Goal: Find specific page/section

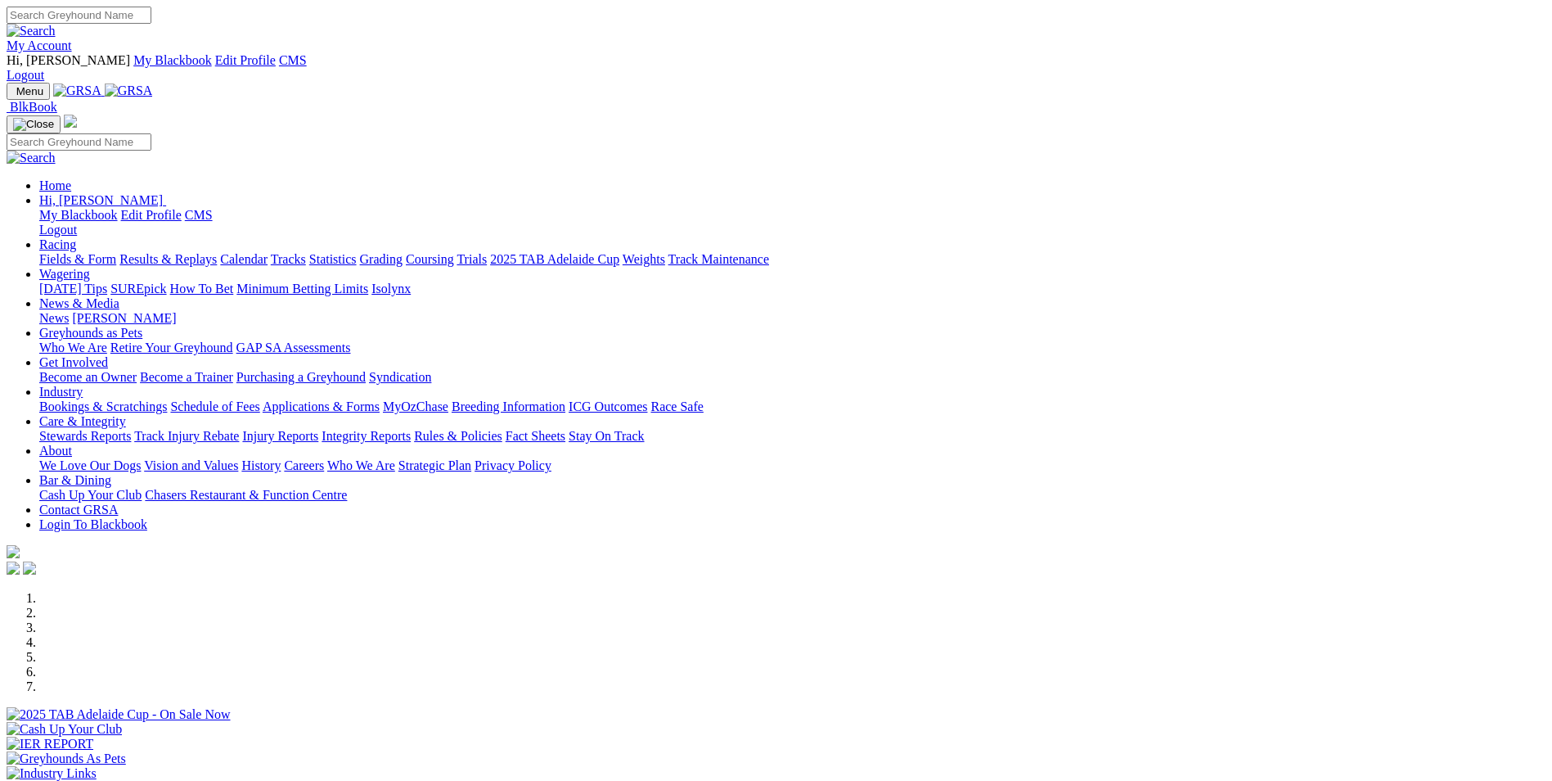
click at [153, 83] on img at bounding box center [129, 90] width 48 height 15
click at [93, 591] on div "Previous Next" at bounding box center [776, 709] width 1539 height 236
click at [153, 83] on img at bounding box center [129, 90] width 48 height 15
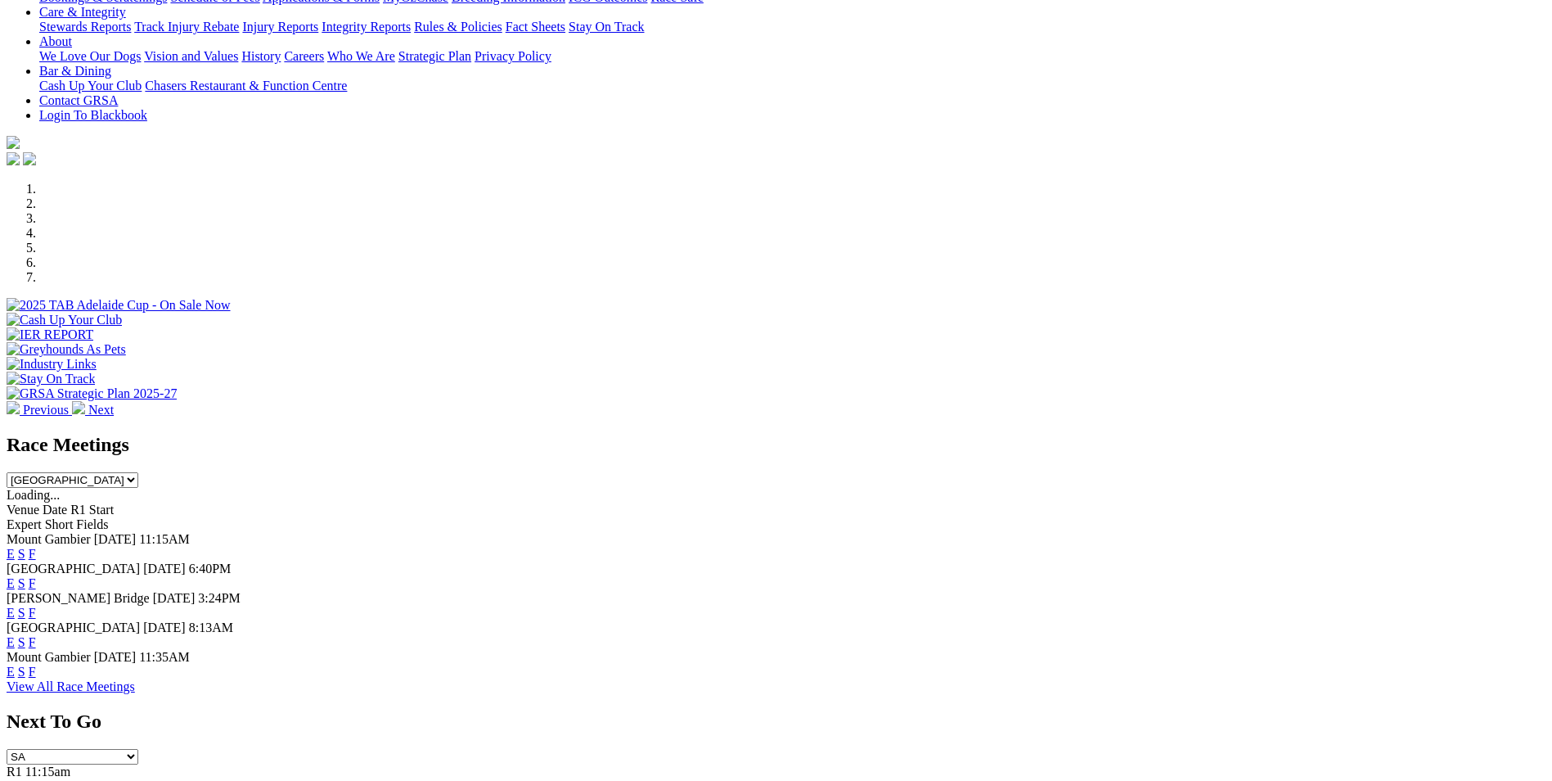
click at [15, 576] on link "E" at bounding box center [11, 583] width 8 height 14
